Goal: Task Accomplishment & Management: Book appointment/travel/reservation

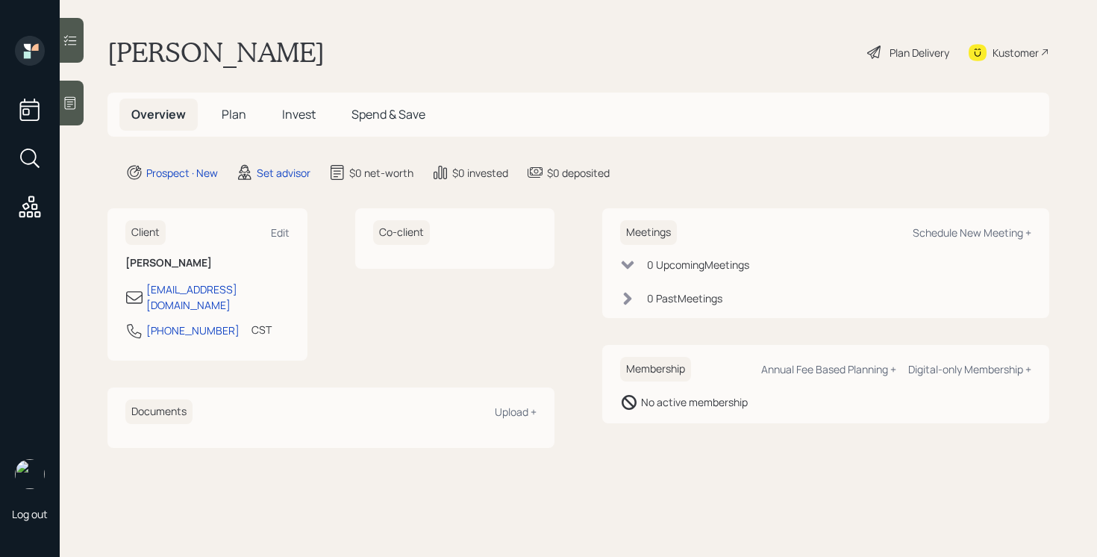
click at [67, 102] on icon at bounding box center [70, 103] width 15 height 15
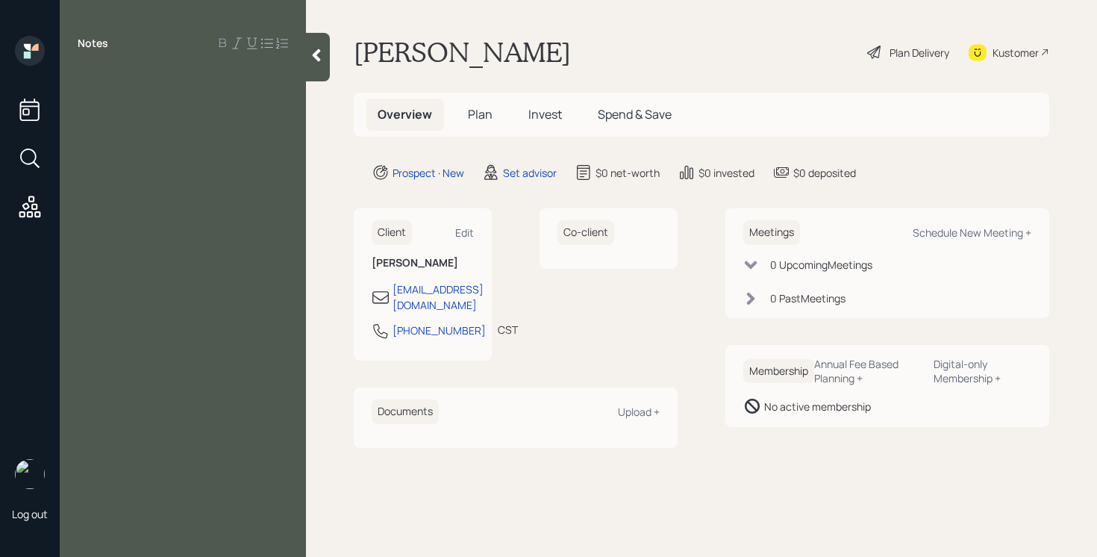
click at [325, 61] on div at bounding box center [318, 57] width 24 height 49
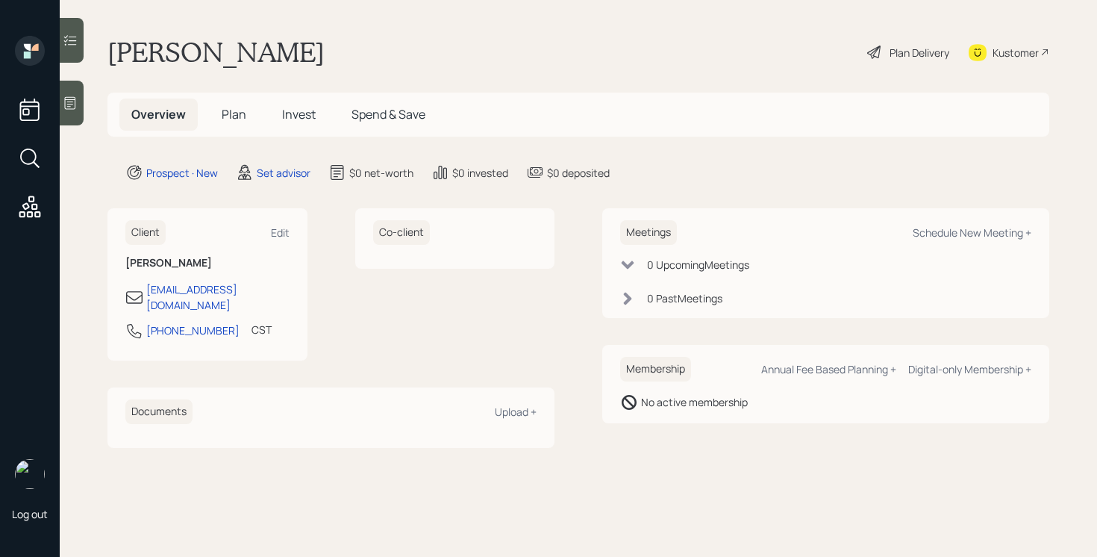
click at [910, 233] on div "Meetings Schedule New Meeting +" at bounding box center [825, 232] width 411 height 25
click at [932, 233] on div "Schedule New Meeting +" at bounding box center [972, 232] width 119 height 14
select select "round-robin"
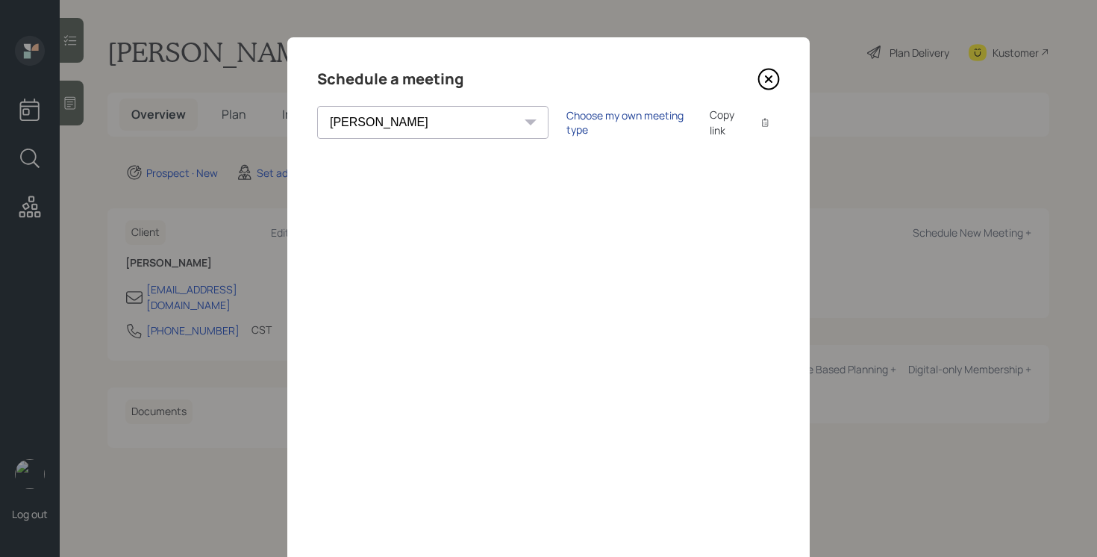
click at [567, 128] on div "Choose my own meeting type" at bounding box center [629, 122] width 125 height 28
click at [764, 86] on icon at bounding box center [769, 79] width 22 height 22
